Goal: Find contact information: Find contact information

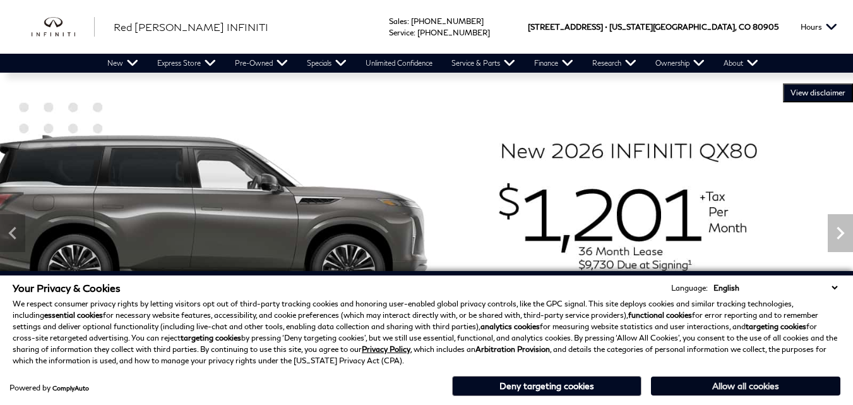
click at [776, 380] on button "Allow all cookies" at bounding box center [745, 385] width 189 height 19
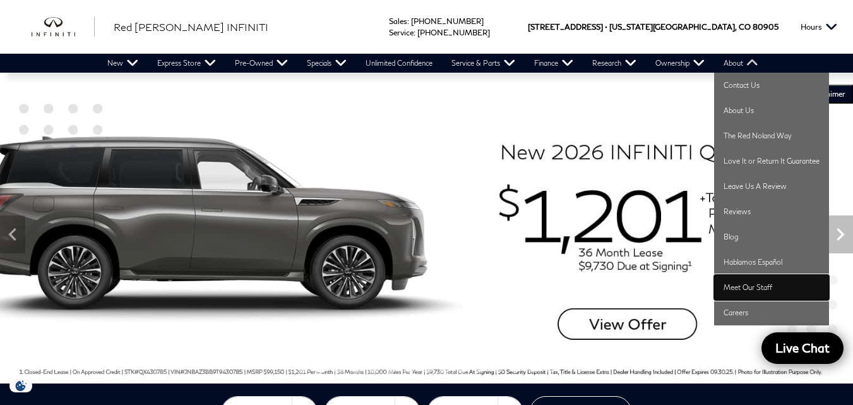
click at [750, 285] on link "Meet Our Staff" at bounding box center [771, 287] width 115 height 25
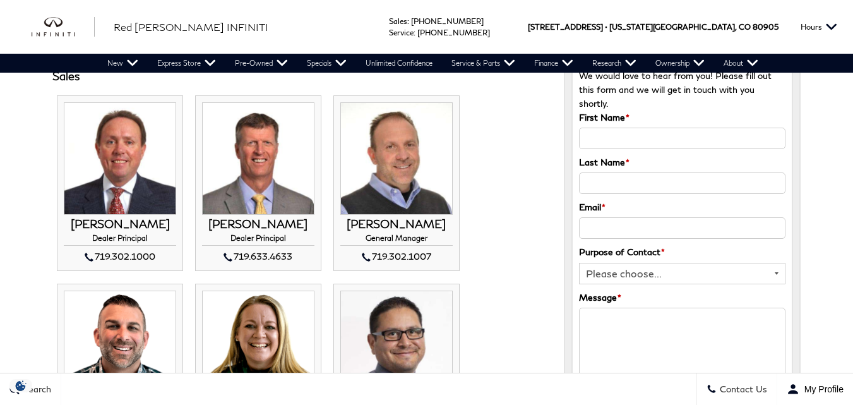
scroll to position [126, 0]
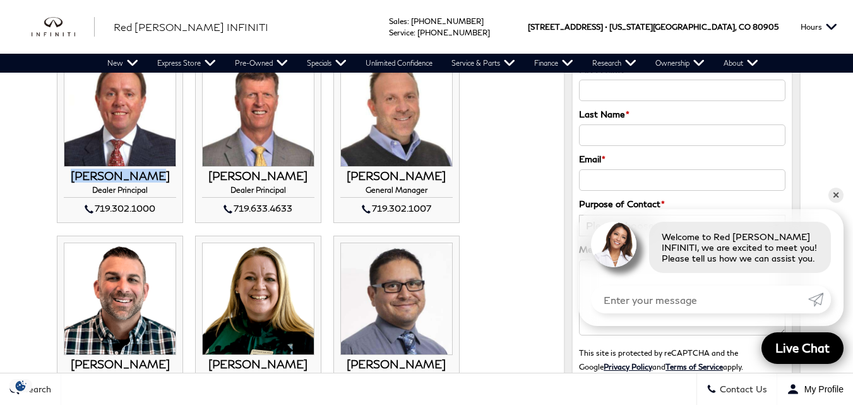
drag, startPoint x: 171, startPoint y: 176, endPoint x: 66, endPoint y: 175, distance: 105.5
click at [66, 175] on h3 "[PERSON_NAME]" at bounding box center [120, 176] width 112 height 13
copy h3 "[PERSON_NAME]"
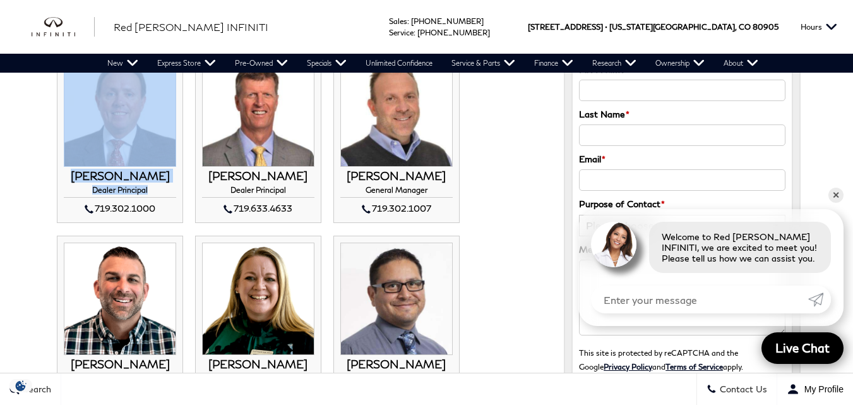
drag, startPoint x: 157, startPoint y: 191, endPoint x: 57, endPoint y: 188, distance: 99.8
click at [57, 188] on li "[PERSON_NAME] Dealer Principal 719.302.1000 [PERSON_NAME]" at bounding box center [120, 135] width 126 height 176
click at [124, 190] on h4 "Dealer Principal" at bounding box center [120, 192] width 112 height 12
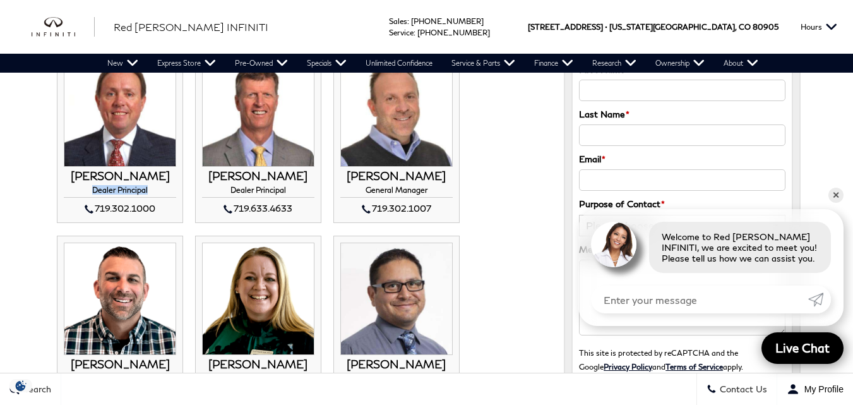
drag, startPoint x: 158, startPoint y: 189, endPoint x: 94, endPoint y: 189, distance: 63.8
click at [94, 189] on h4 "Dealer Principal" at bounding box center [120, 192] width 112 height 12
copy h4 "Dealer Principal"
drag, startPoint x: 154, startPoint y: 206, endPoint x: 76, endPoint y: 203, distance: 78.4
click at [76, 203] on div "719.302.1000" at bounding box center [120, 208] width 112 height 15
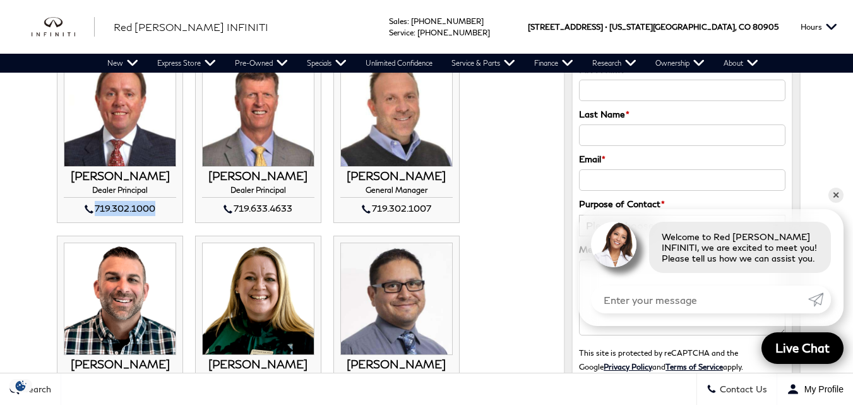
copy div "719.302.1000"
drag, startPoint x: 311, startPoint y: 177, endPoint x: 176, endPoint y: 169, distance: 135.4
click at [198, 167] on li "MIKE JORGENSEN Dealer Principal 719.633.4633 MIKE JORGENSEN Dealer Principal" at bounding box center [258, 135] width 126 height 176
copy h3 "MIKE JORGENSEN"
drag, startPoint x: 292, startPoint y: 190, endPoint x: 222, endPoint y: 191, distance: 70.1
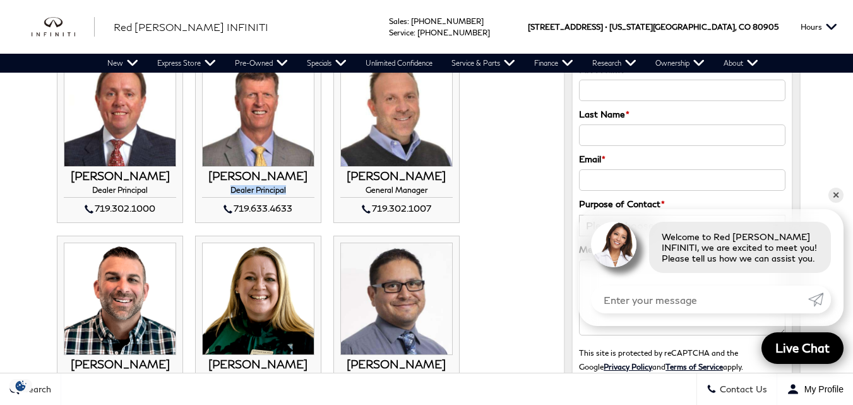
click at [222, 191] on h4 "Dealer Principal" at bounding box center [258, 192] width 112 height 12
copy h4 "Dealer Principal"
drag, startPoint x: 301, startPoint y: 207, endPoint x: 246, endPoint y: 203, distance: 55.1
click at [246, 203] on div "719.633.4633" at bounding box center [258, 208] width 112 height 15
click at [251, 212] on div "719.633.4633" at bounding box center [258, 208] width 112 height 15
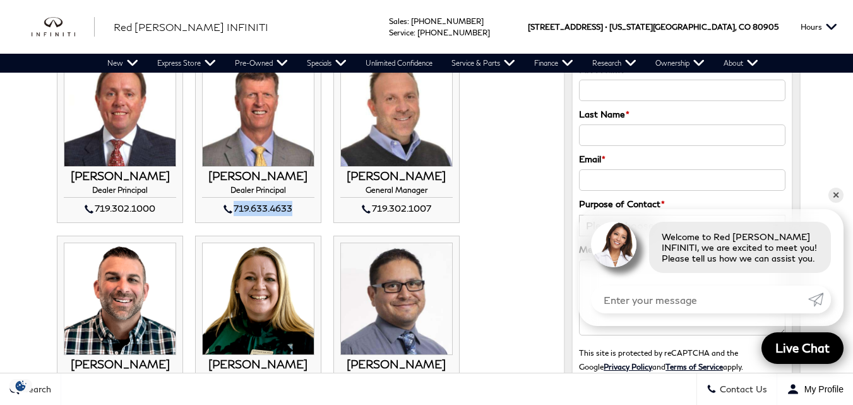
drag, startPoint x: 292, startPoint y: 207, endPoint x: 230, endPoint y: 205, distance: 61.9
click at [230, 205] on div "719.633.4633" at bounding box center [258, 208] width 112 height 15
copy div "719.633.4633"
